Goal: Transaction & Acquisition: Subscribe to service/newsletter

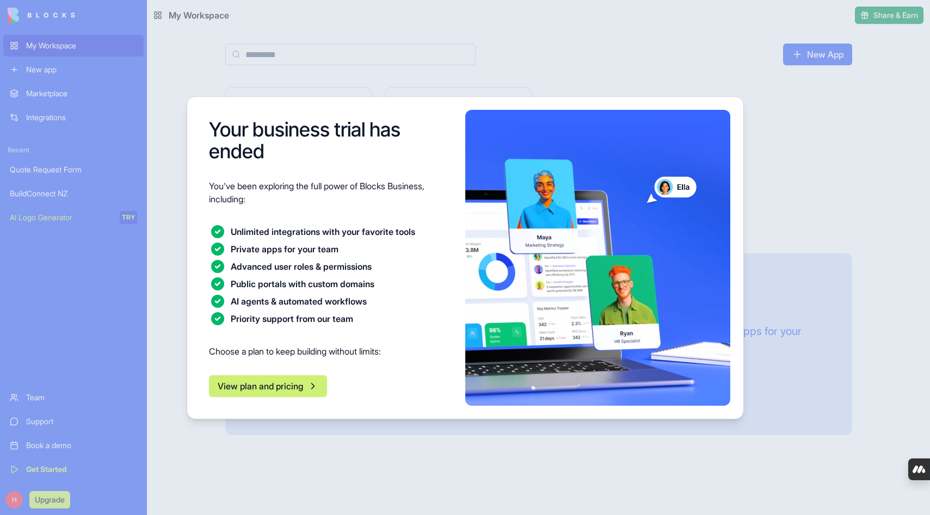
click at [257, 388] on button "View plan and pricing" at bounding box center [268, 387] width 118 height 22
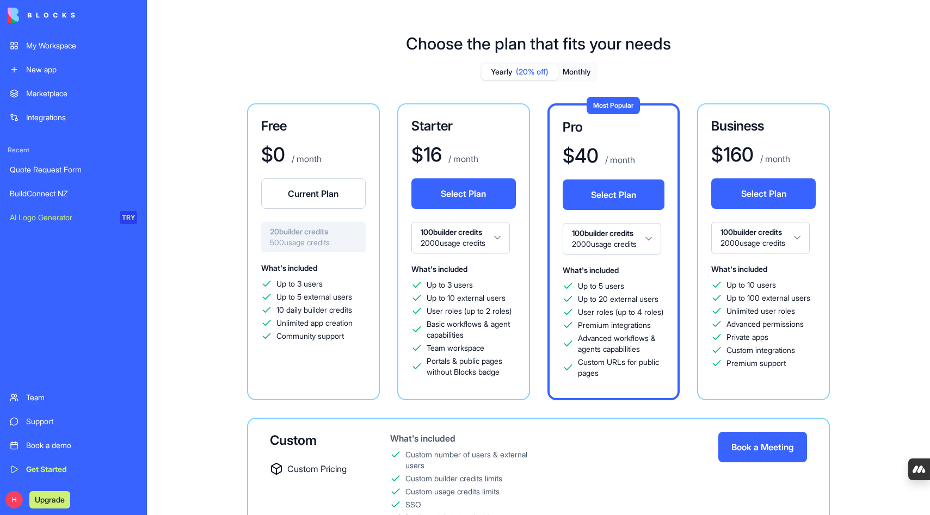
click at [318, 190] on button "Current Plan" at bounding box center [313, 194] width 105 height 30
click at [64, 43] on div "My Workspace" at bounding box center [81, 45] width 111 height 11
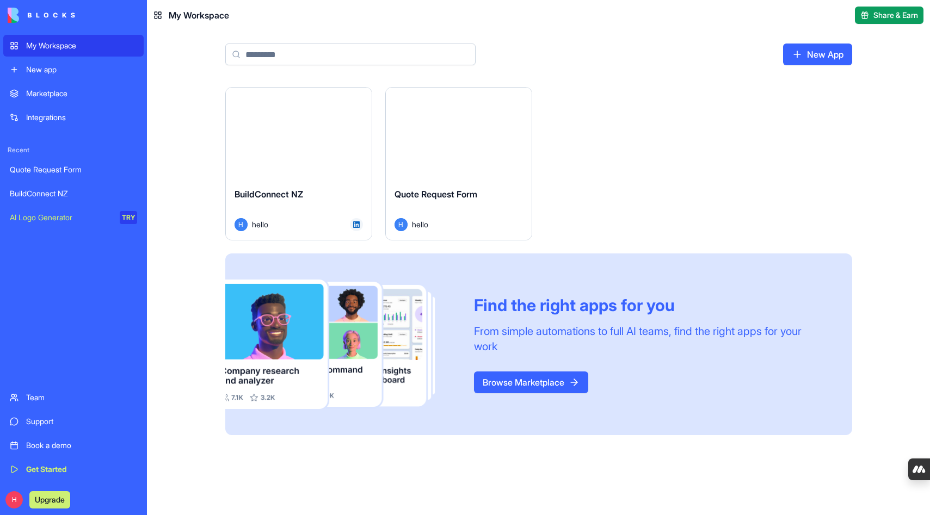
click at [291, 137] on button "Launch" at bounding box center [299, 133] width 82 height 22
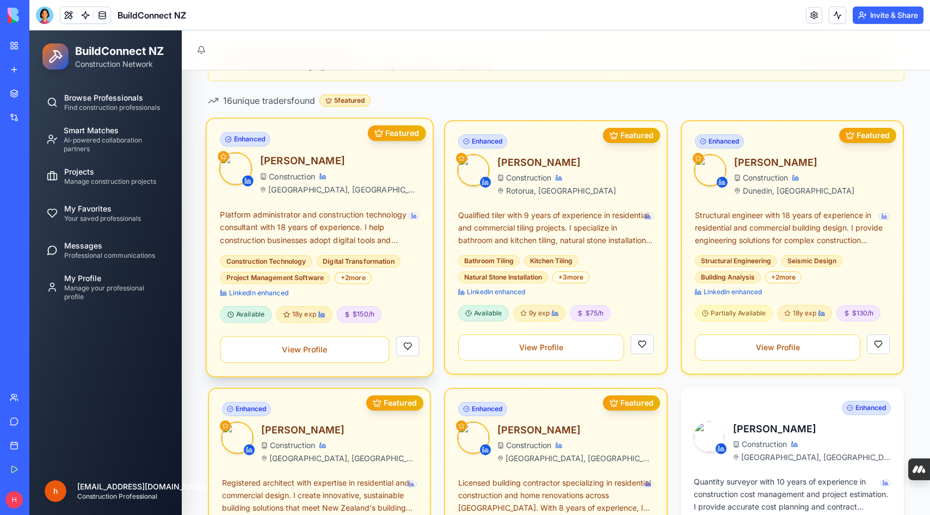
scroll to position [182, 0]
click at [318, 346] on button "View Profile" at bounding box center [304, 349] width 169 height 27
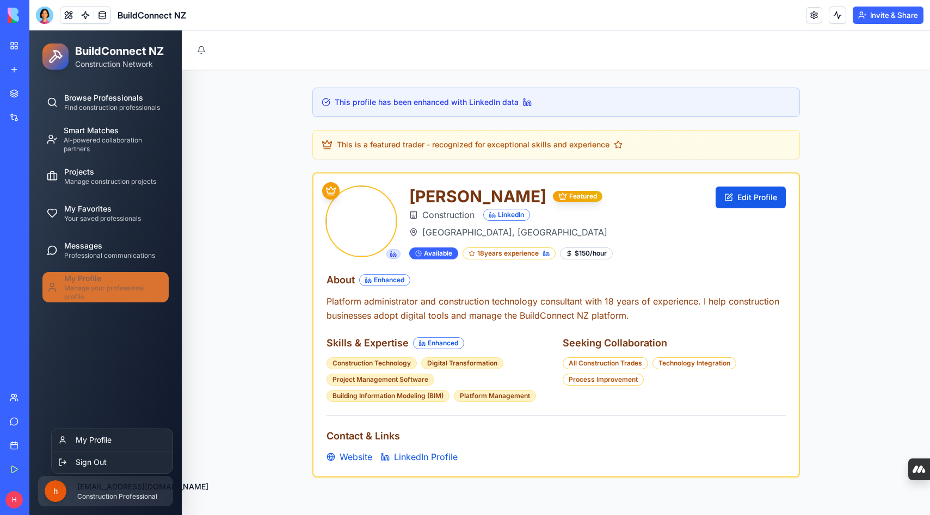
click at [123, 486] on html "BuildConnect NZ Construction Network Browse Professionals Find construction pro…" at bounding box center [479, 310] width 901 height 560
click at [122, 435] on link "My Profile" at bounding box center [112, 440] width 116 height 17
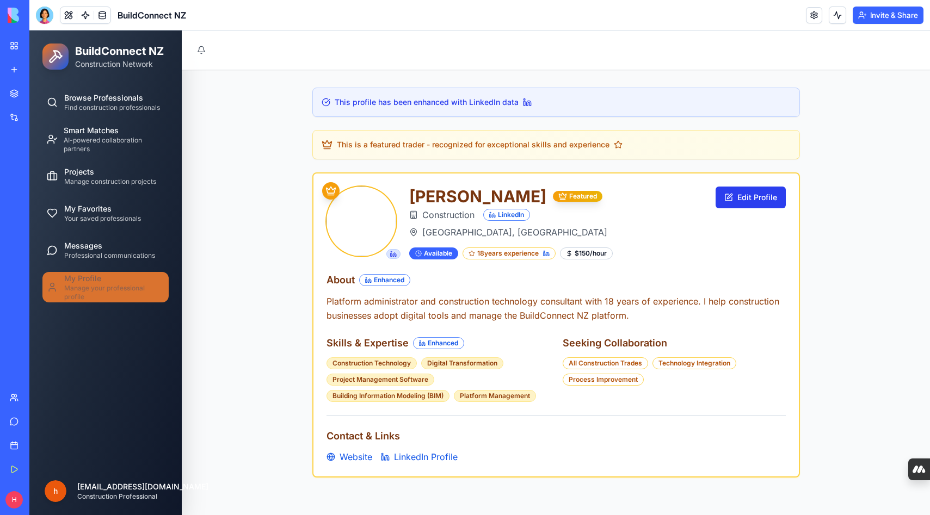
click at [746, 197] on button "Edit Profile" at bounding box center [751, 198] width 70 height 22
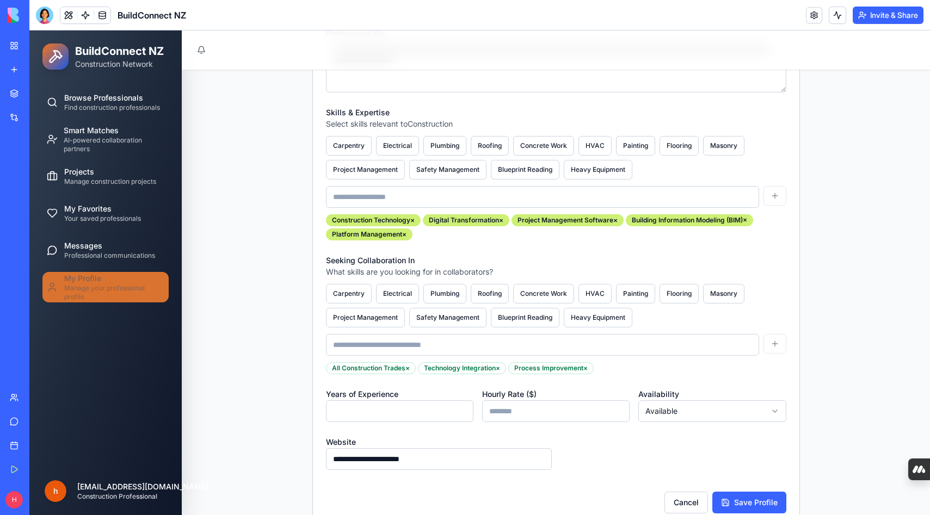
scroll to position [492, 0]
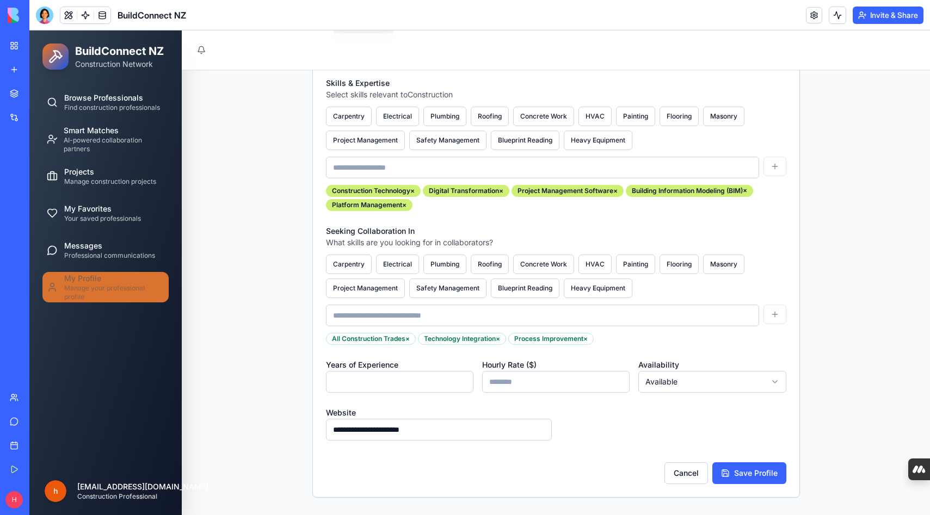
click at [661, 381] on html "**********" at bounding box center [479, 26] width 901 height 977
click at [738, 472] on button "Save Profile" at bounding box center [750, 474] width 74 height 22
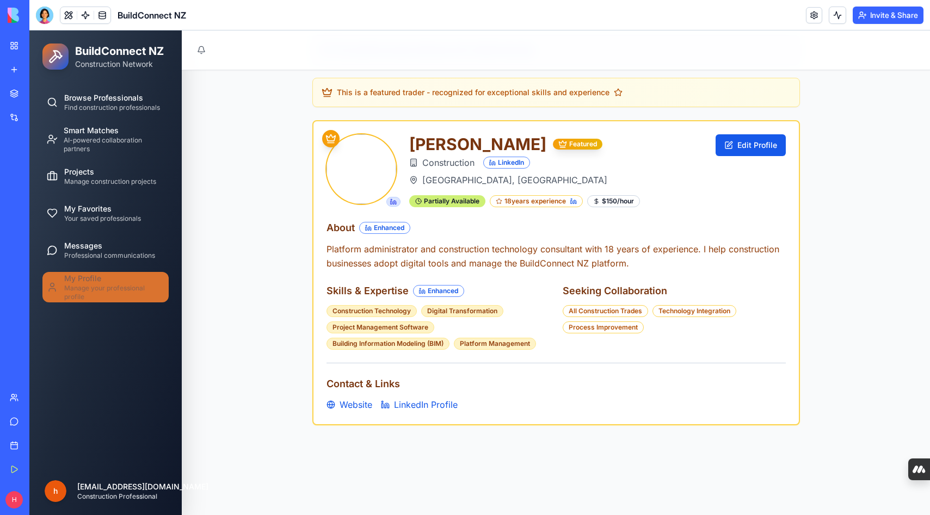
scroll to position [0, 0]
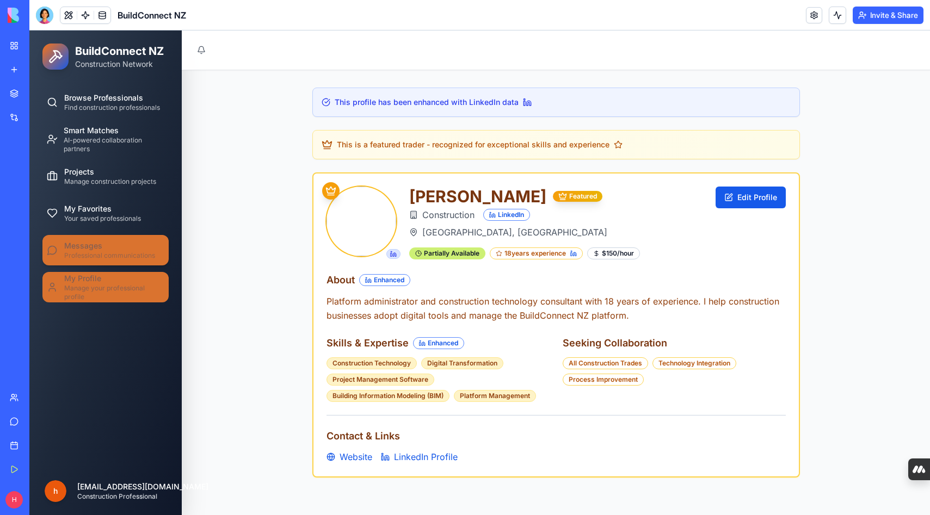
click at [125, 254] on span "Professional communications" at bounding box center [109, 255] width 91 height 9
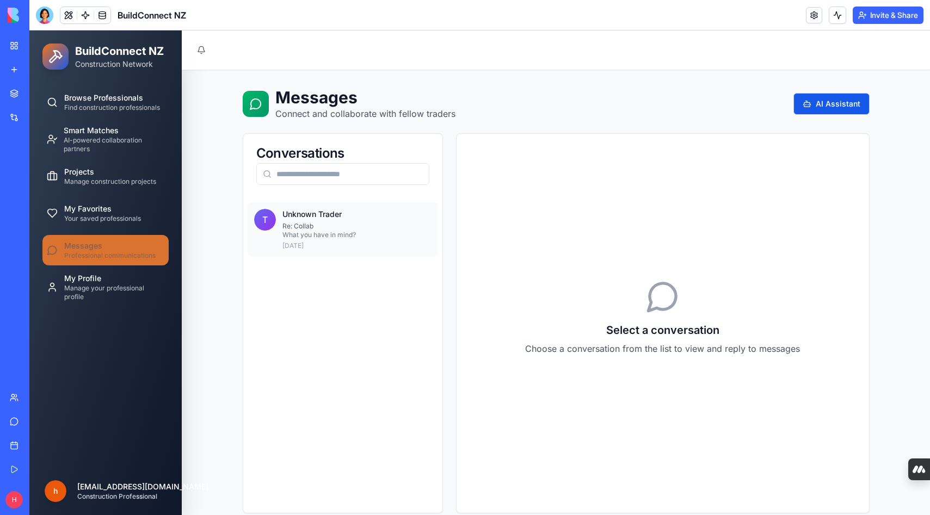
click at [358, 228] on p "Re: Collab" at bounding box center [357, 226] width 149 height 9
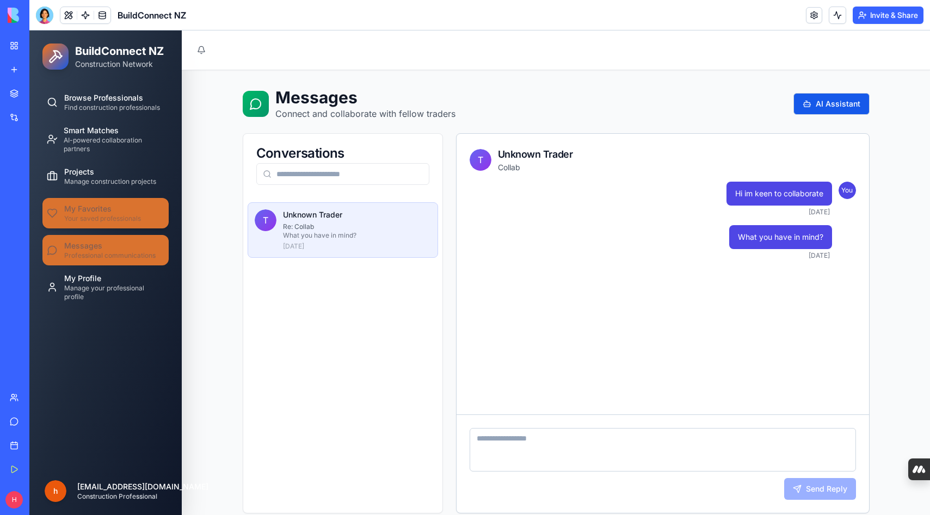
click at [82, 211] on span "My Favorites" at bounding box center [87, 209] width 47 height 11
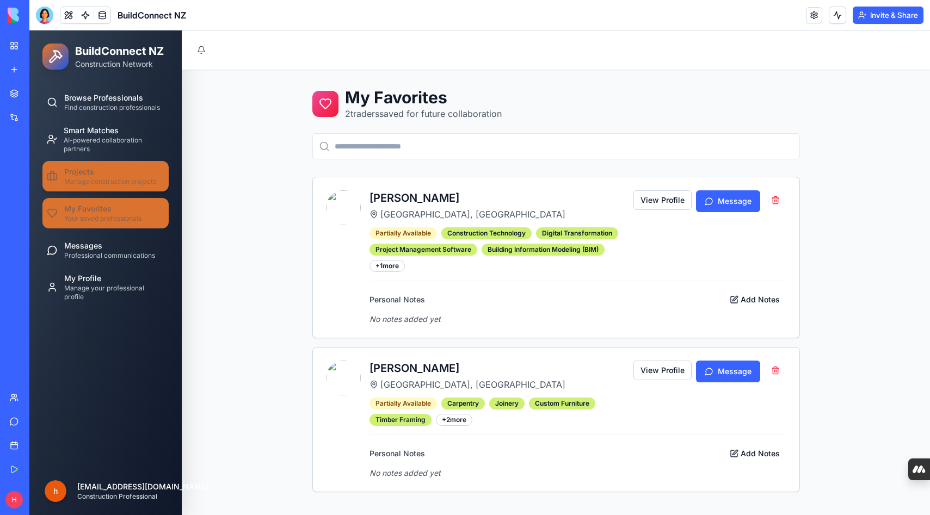
click at [95, 170] on div "Projects Manage construction projects" at bounding box center [110, 177] width 92 height 20
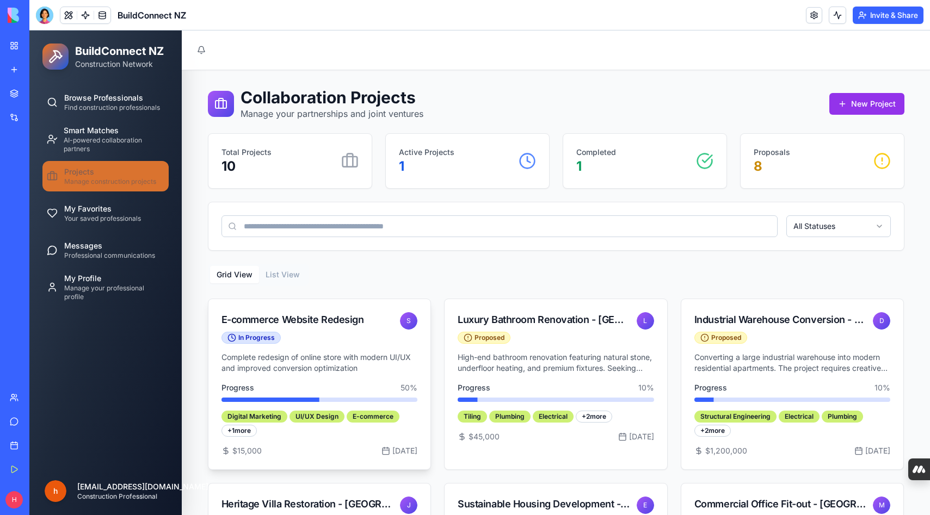
click at [288, 321] on div "E-commerce Website Redesign" at bounding box center [308, 319] width 173 height 15
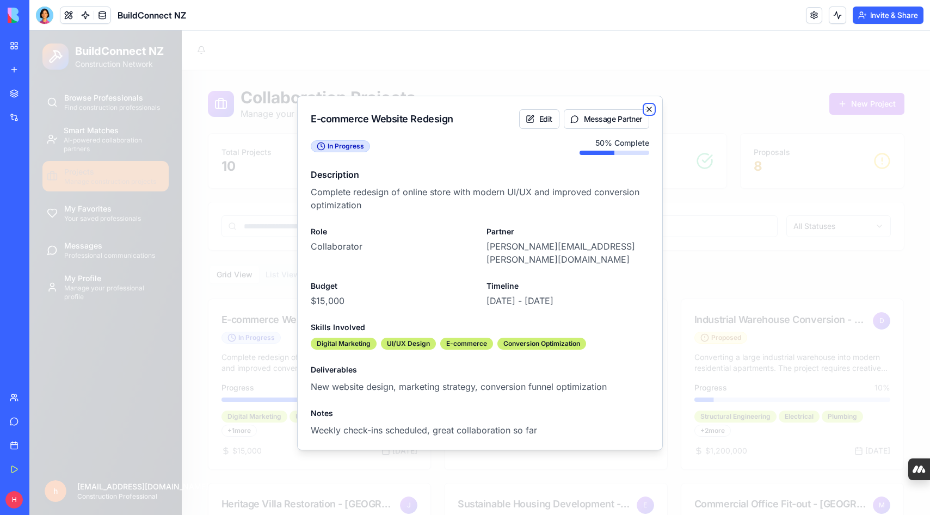
click at [651, 112] on icon "button" at bounding box center [649, 109] width 9 height 9
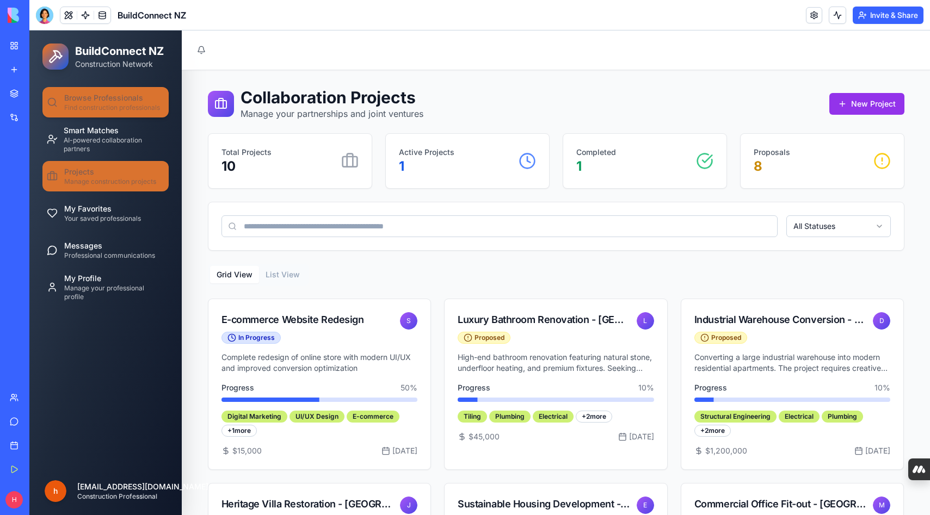
click at [113, 105] on span "Find construction professionals" at bounding box center [112, 107] width 96 height 9
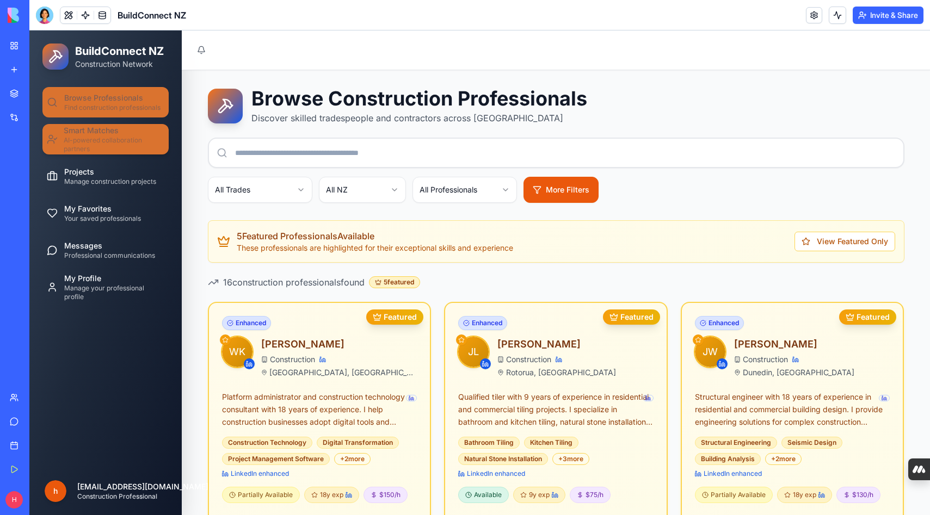
click at [102, 137] on span "AI-powered collaboration partners" at bounding box center [114, 144] width 101 height 17
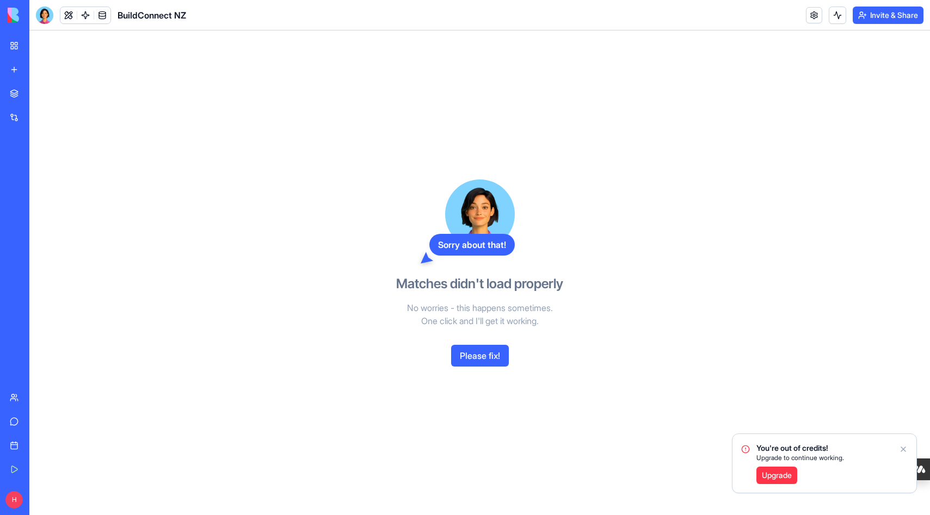
click at [903, 449] on icon "Notifications alt+T" at bounding box center [903, 449] width 4 height 4
click at [472, 358] on button "Please fix!" at bounding box center [480, 356] width 58 height 22
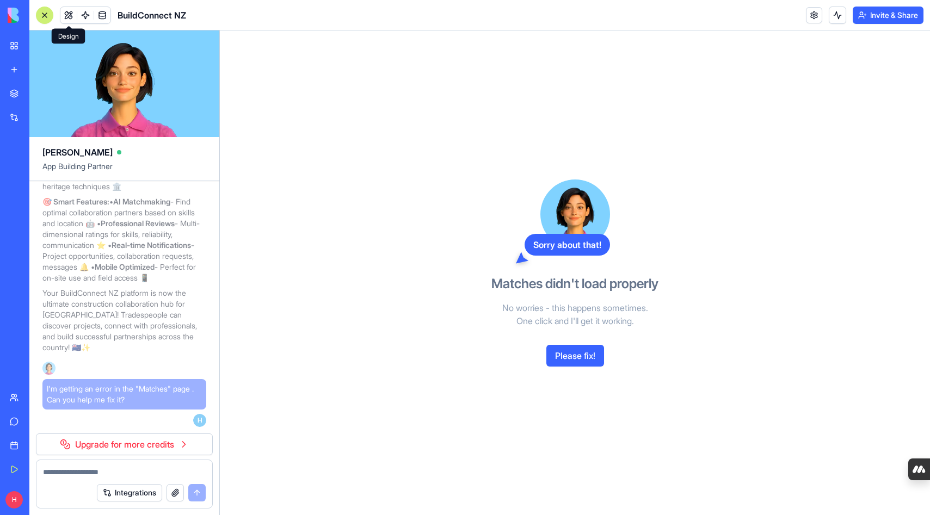
click at [70, 15] on button at bounding box center [68, 15] width 16 height 16
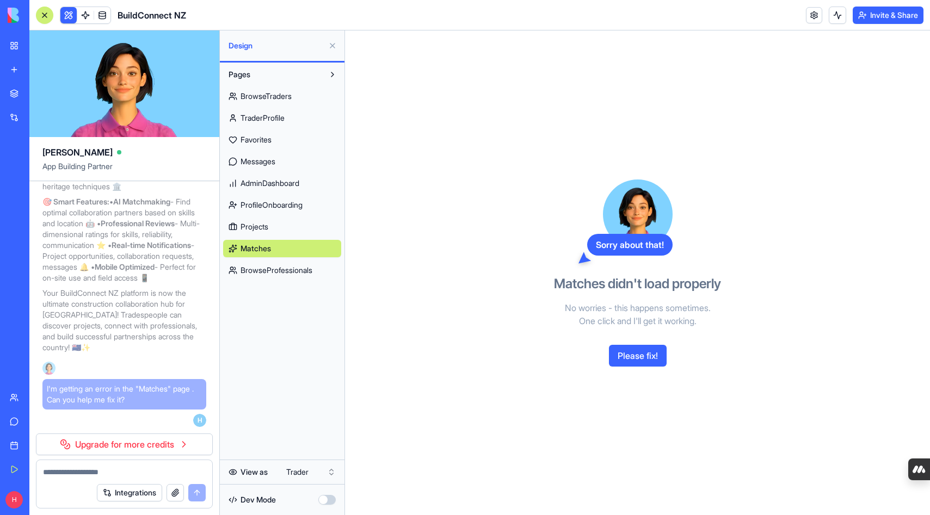
click at [266, 178] on span "AdminDashboard" at bounding box center [270, 183] width 59 height 11
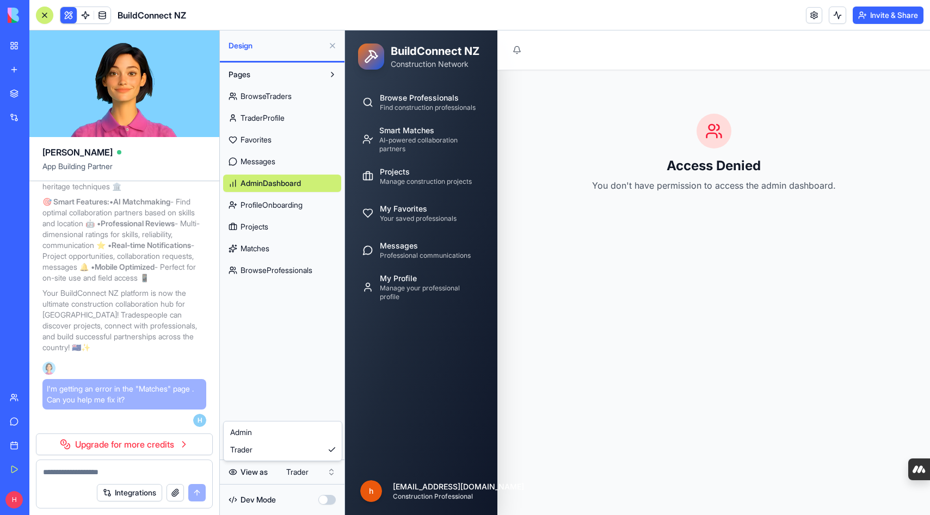
click at [299, 471] on html "My Workspace New app Marketplace Integrations Recent Quote Request Form BuildCo…" at bounding box center [465, 257] width 930 height 515
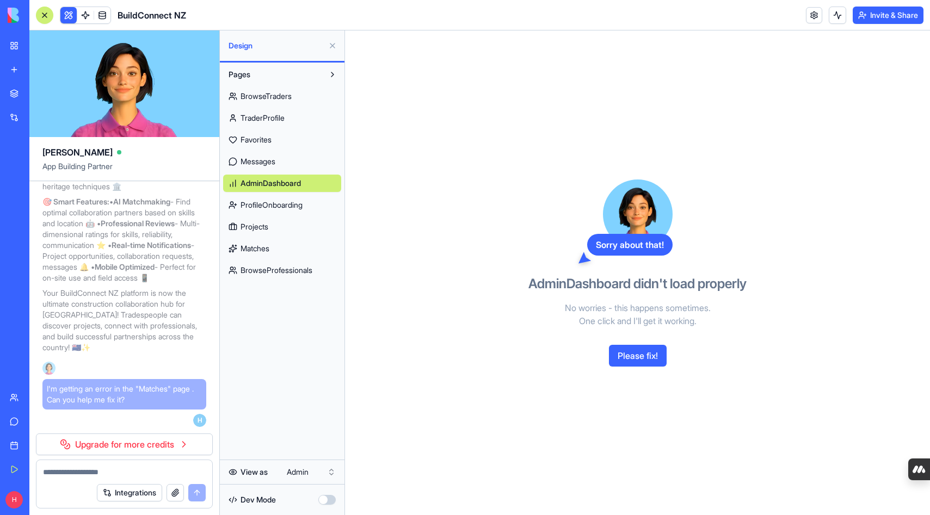
click at [163, 445] on link "Upgrade for more credits" at bounding box center [124, 445] width 177 height 22
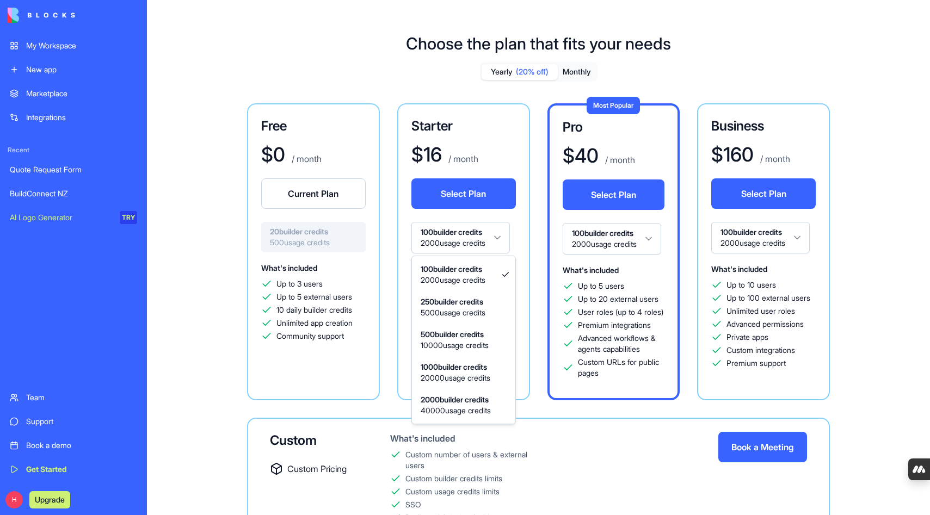
click at [503, 237] on html "My Workspace New app Marketplace Integrations Recent Quote Request Form BuildCo…" at bounding box center [465, 257] width 930 height 515
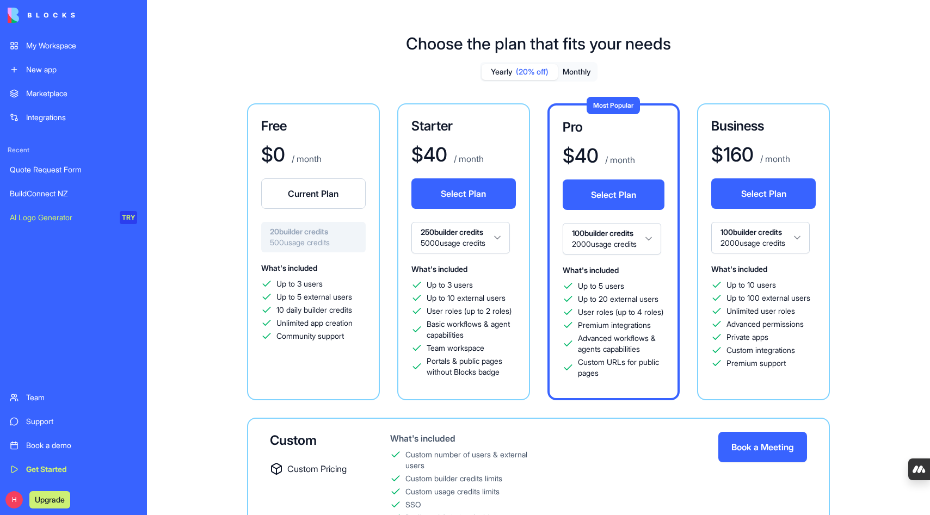
click at [495, 238] on html "My Workspace New app Marketplace Integrations Recent Quote Request Form BuildCo…" at bounding box center [465, 257] width 930 height 515
click at [575, 72] on button "Monthly" at bounding box center [577, 72] width 38 height 16
